Goal: Navigation & Orientation: Find specific page/section

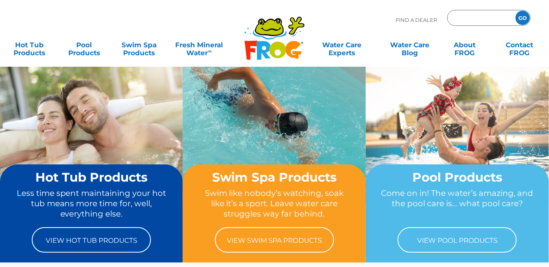
click at [478, 21] on input "Zip Code Form" at bounding box center [480, 18] width 54 height 12
type input "45424"
click at [515, 11] on input "GO" at bounding box center [522, 18] width 14 height 14
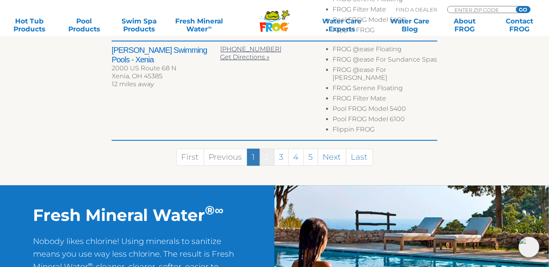
click at [271, 148] on link "2" at bounding box center [267, 156] width 15 height 17
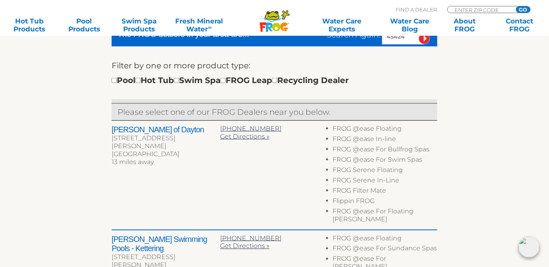
scroll to position [252, 0]
